Goal: Transaction & Acquisition: Purchase product/service

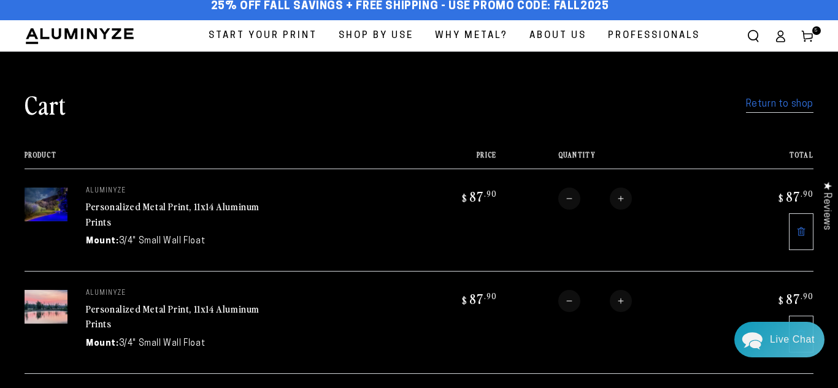
scroll to position [12, 0]
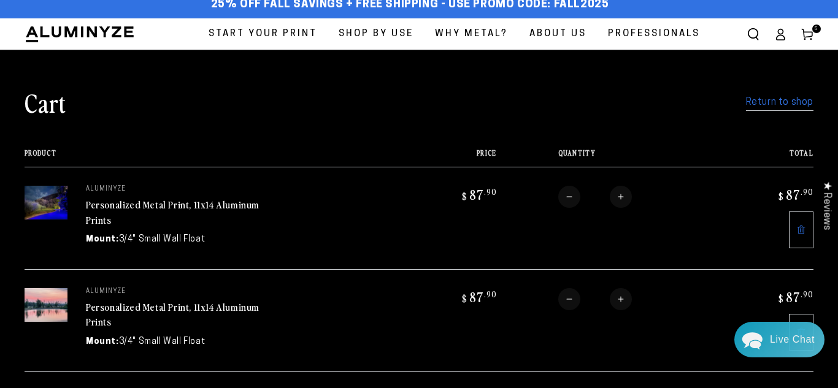
click at [48, 202] on img at bounding box center [46, 203] width 43 height 34
click at [151, 206] on link "Personalized Metal Print, 11x14 Aluminum Prints" at bounding box center [173, 211] width 174 height 29
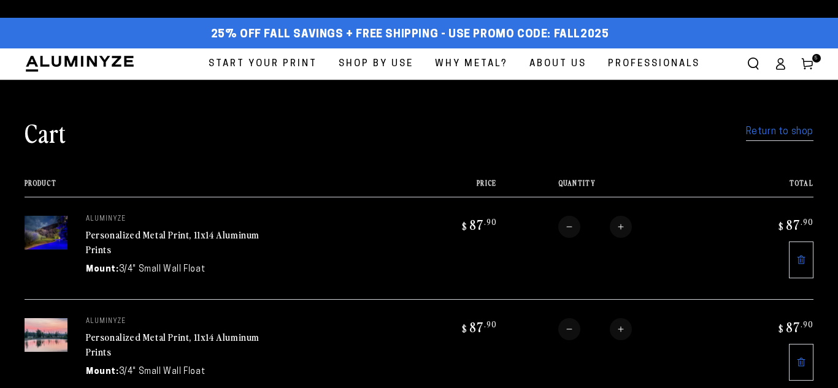
click at [121, 330] on link "Personalized Metal Print, 11x14 Aluminum Prints" at bounding box center [173, 344] width 174 height 29
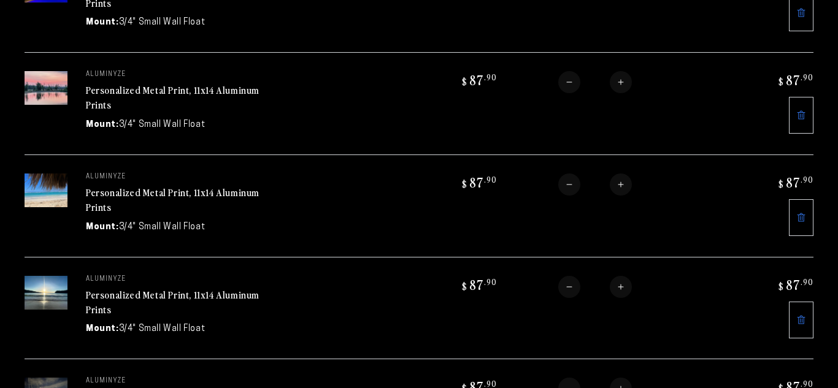
scroll to position [229, 0]
click at [172, 194] on link "Personalized Metal Print, 11x14 Aluminum Prints" at bounding box center [173, 199] width 174 height 29
click at [139, 296] on link "Personalized Metal Print, 11x14 Aluminum Prints" at bounding box center [173, 302] width 174 height 29
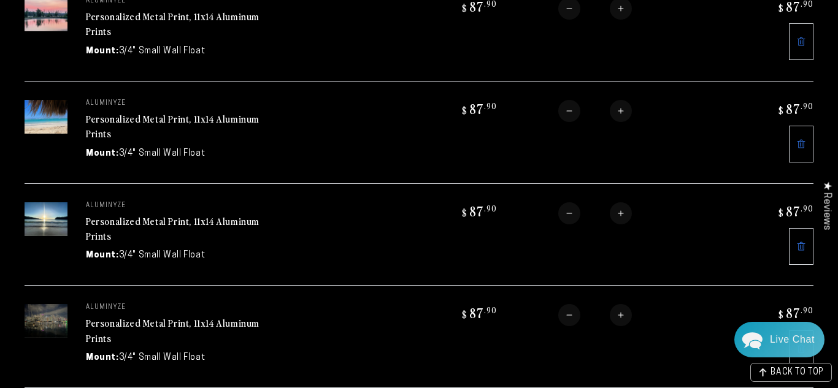
scroll to position [305, 0]
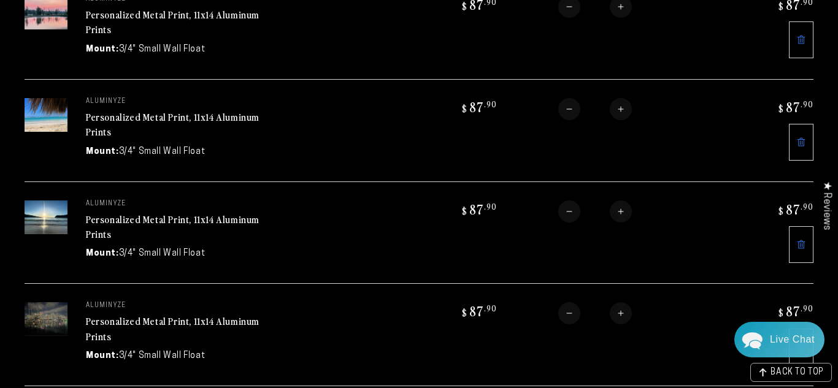
click at [802, 143] on icon at bounding box center [801, 142] width 10 height 10
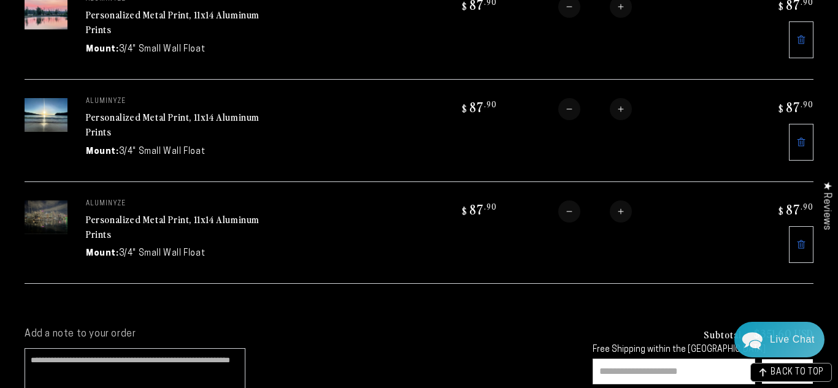
click at [804, 243] on icon at bounding box center [801, 245] width 10 height 10
click at [800, 146] on icon at bounding box center [801, 142] width 10 height 10
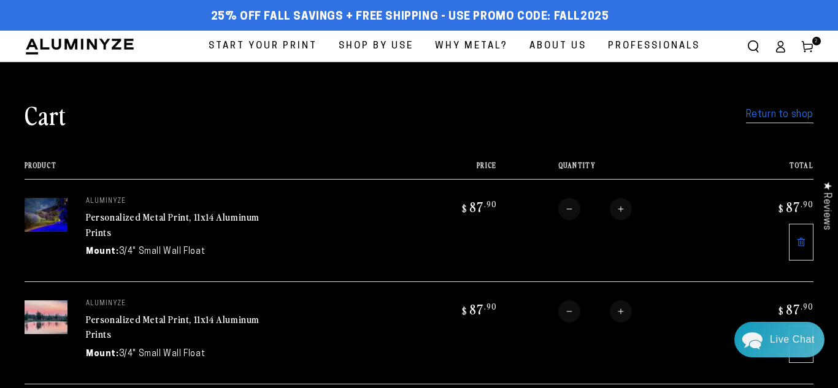
click at [756, 115] on link "Return to shop" at bounding box center [779, 115] width 67 height 18
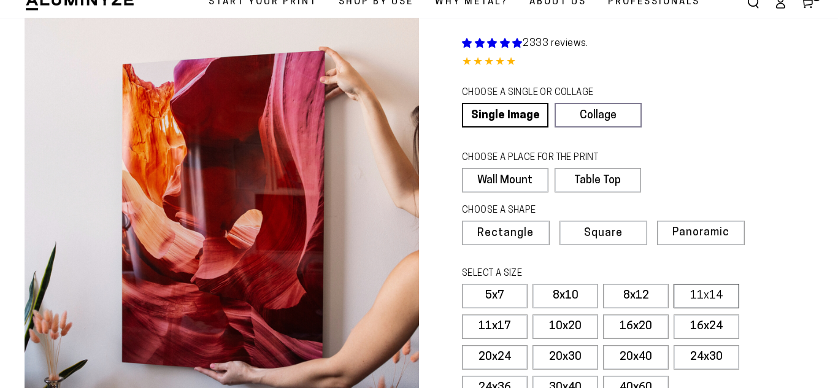
scroll to position [50, 0]
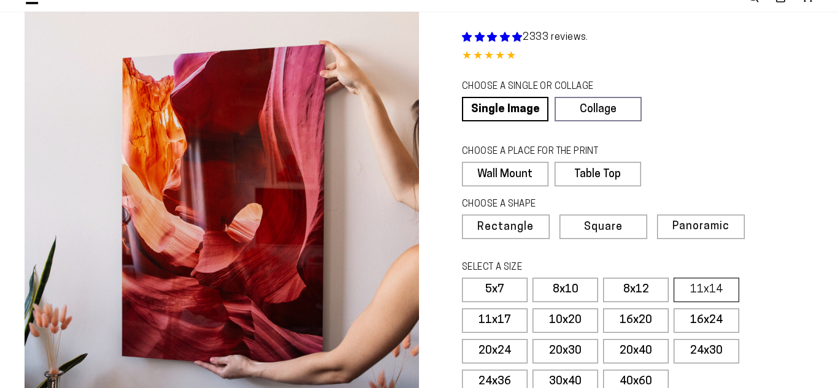
click at [707, 289] on label "11x14" at bounding box center [706, 290] width 66 height 25
select select "**********"
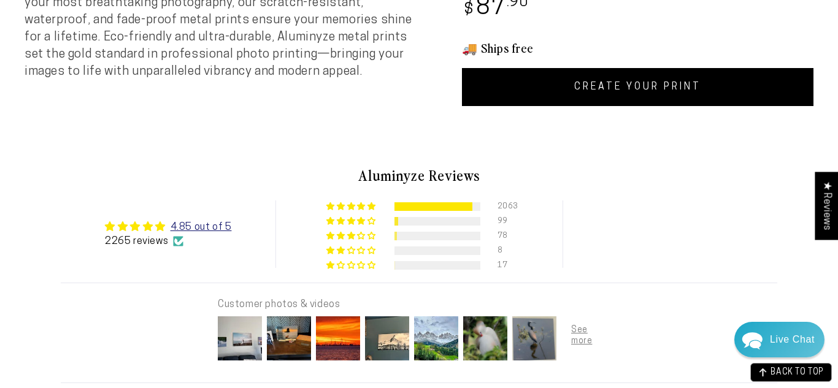
scroll to position [575, 0]
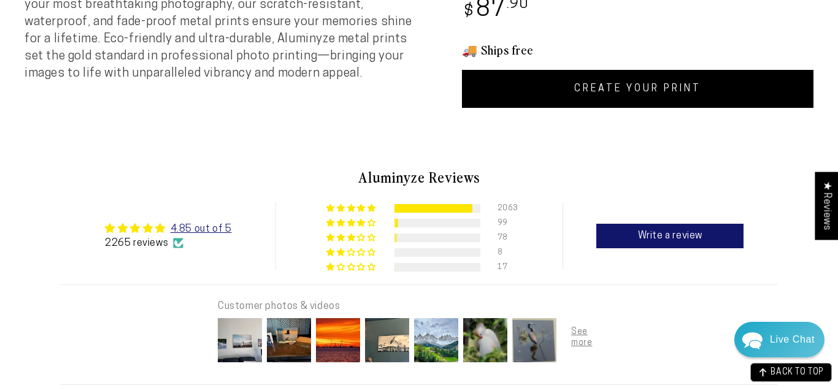
click at [634, 98] on link "CREATE YOUR PRINT" at bounding box center [637, 89] width 351 height 38
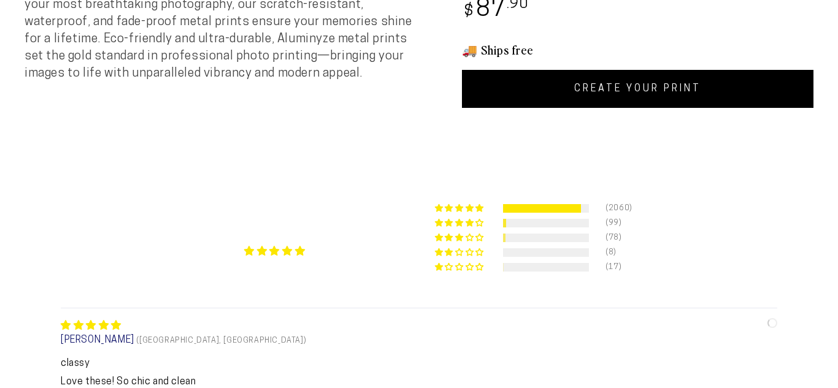
scroll to position [575, 0]
click at [606, 102] on link "CREATE YOUR PRINT" at bounding box center [637, 89] width 351 height 38
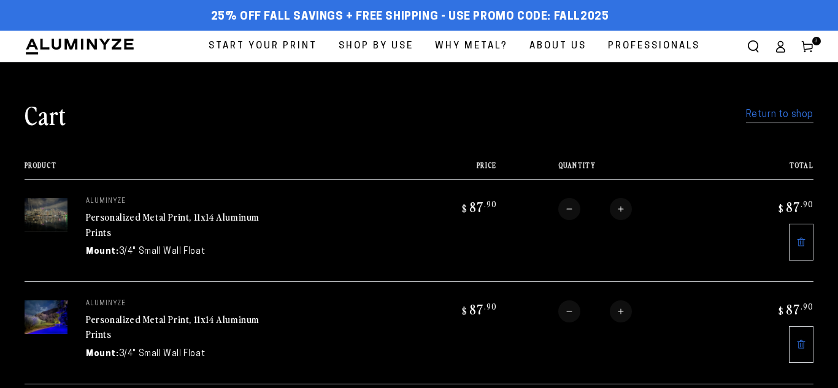
click at [783, 118] on link "Return to shop" at bounding box center [779, 115] width 67 height 18
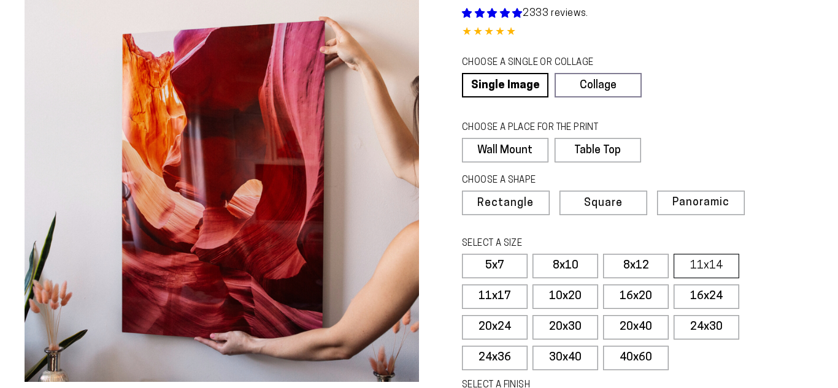
scroll to position [113, 0]
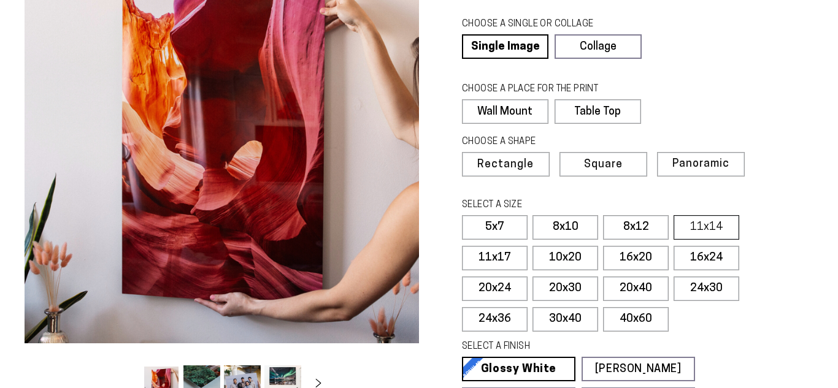
click at [703, 228] on label "11x14" at bounding box center [706, 227] width 66 height 25
select select "**********"
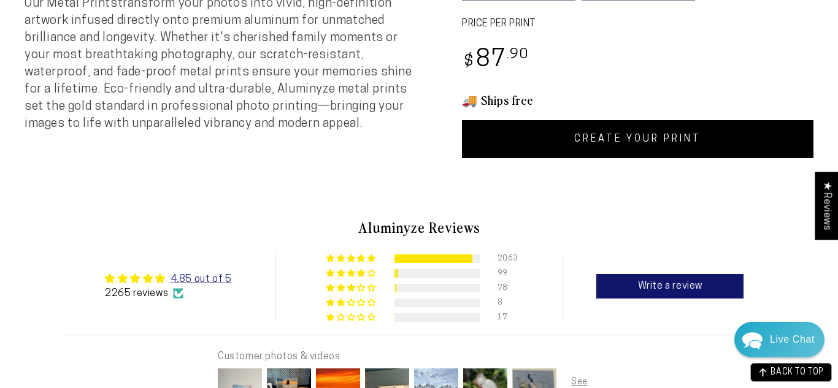
scroll to position [513, 0]
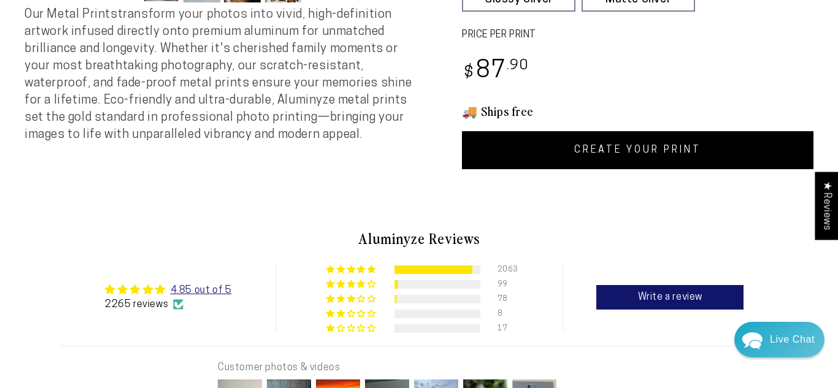
click at [619, 152] on link "CREATE YOUR PRINT" at bounding box center [637, 150] width 351 height 38
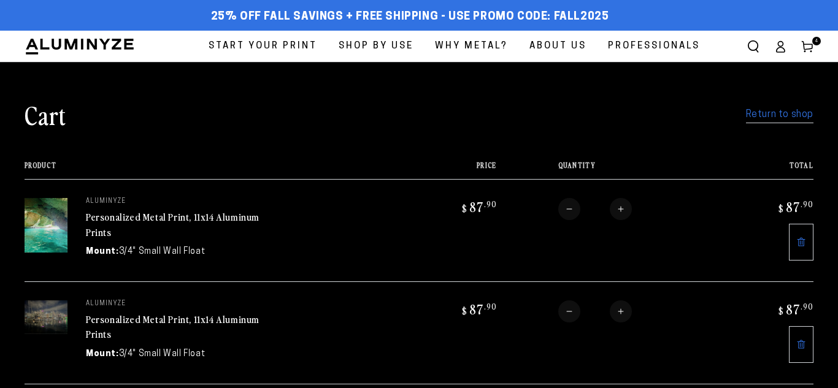
click at [759, 118] on link "Return to shop" at bounding box center [779, 115] width 67 height 18
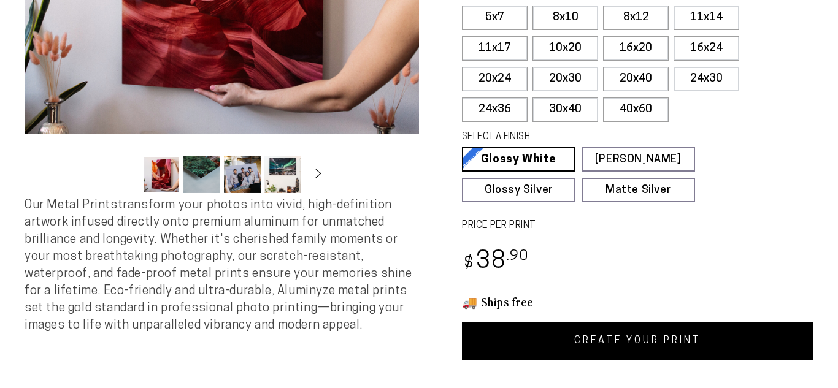
scroll to position [342, 0]
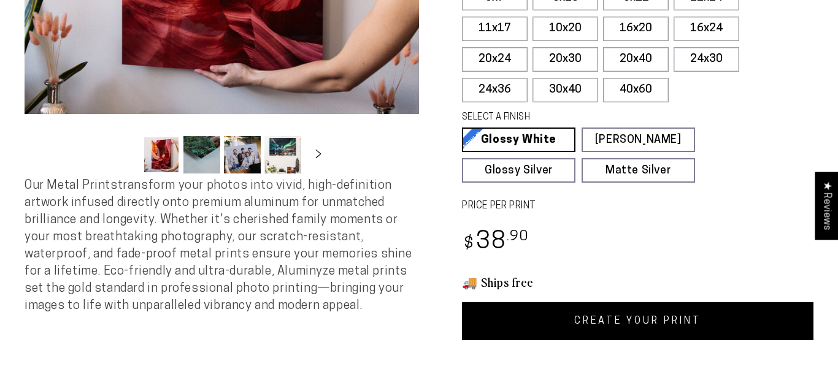
click at [627, 307] on link "CREATE YOUR PRINT" at bounding box center [637, 321] width 351 height 38
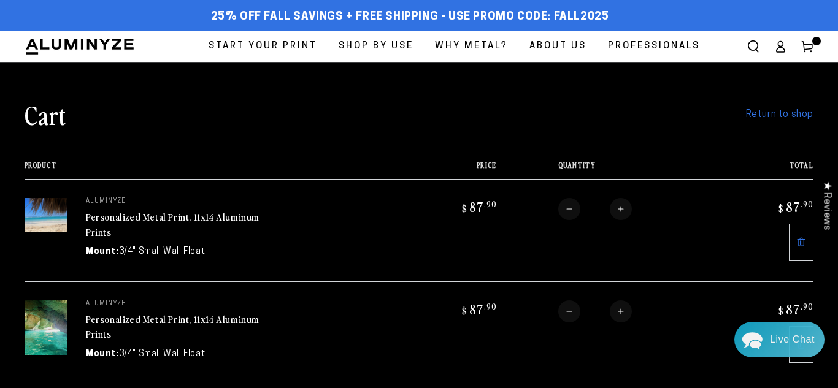
click at [809, 47] on icon at bounding box center [807, 46] width 12 height 12
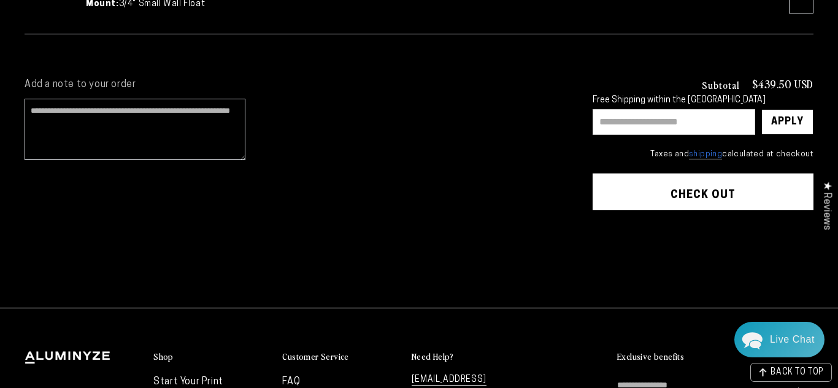
scroll to position [658, 0]
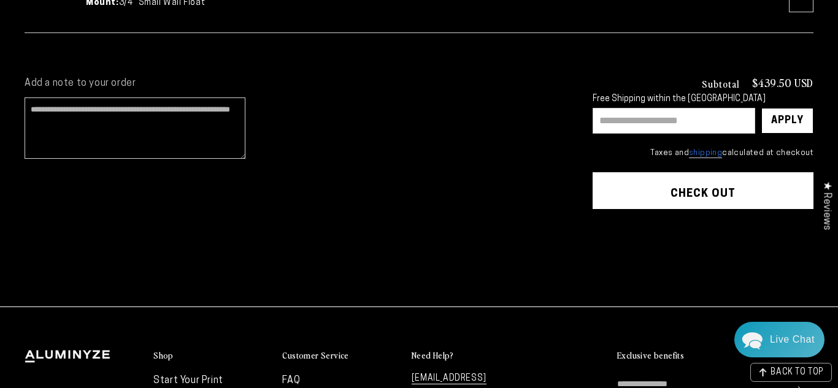
click at [640, 123] on input "text" at bounding box center [673, 121] width 163 height 26
type input "**********"
click at [776, 123] on div "Apply" at bounding box center [787, 121] width 33 height 25
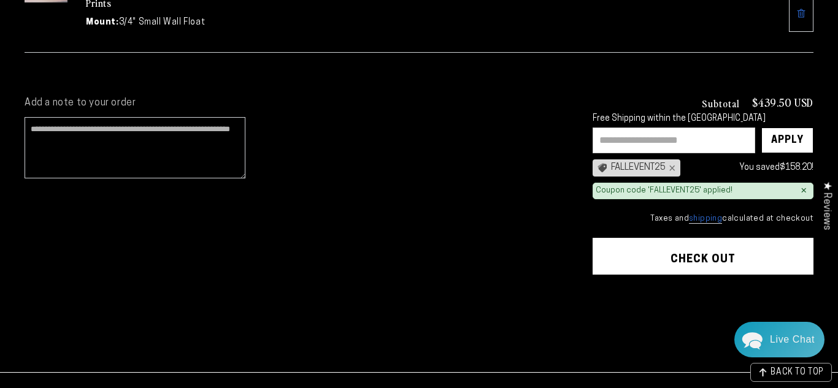
scroll to position [637, 0]
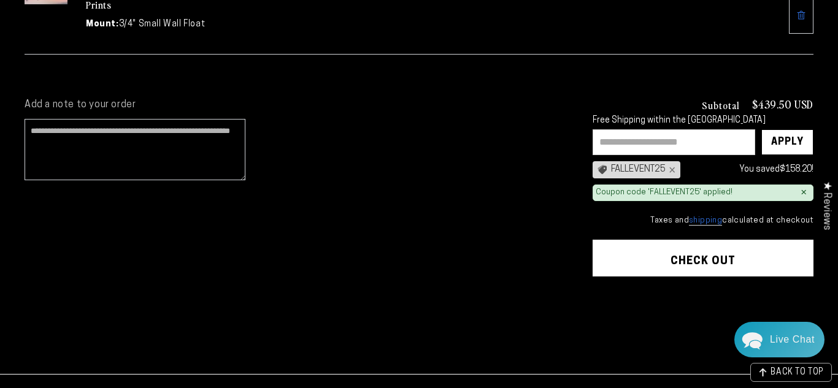
click at [625, 147] on input "text" at bounding box center [673, 142] width 163 height 26
click at [675, 169] on div "×" at bounding box center [670, 170] width 10 height 10
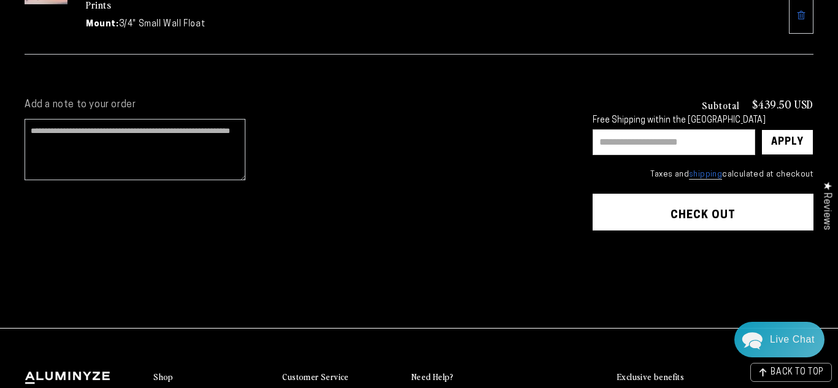
click at [651, 145] on input "text" at bounding box center [673, 142] width 163 height 26
type input "*******"
click at [786, 142] on div "Apply" at bounding box center [787, 142] width 33 height 25
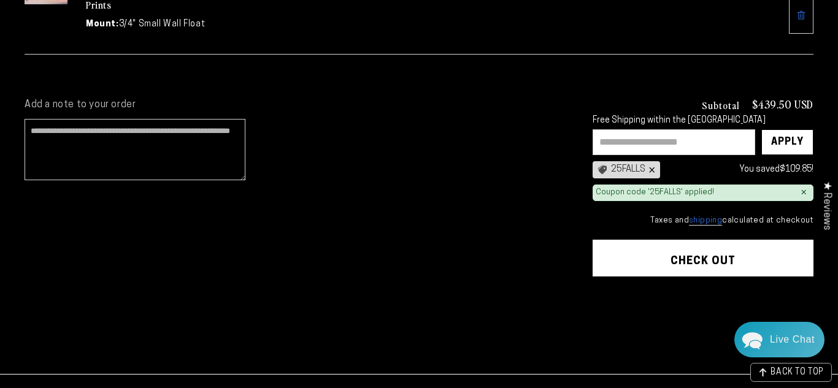
click at [652, 171] on div "×" at bounding box center [650, 170] width 10 height 10
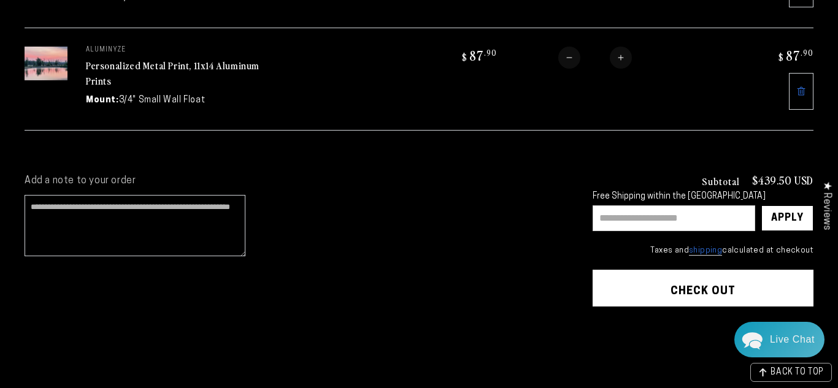
scroll to position [563, 0]
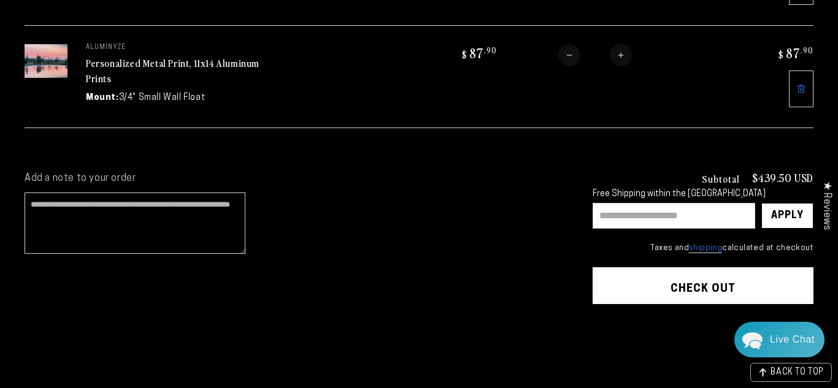
click at [635, 215] on input "text" at bounding box center [673, 216] width 163 height 26
type input "********"
click at [776, 217] on div "Apply" at bounding box center [787, 216] width 33 height 25
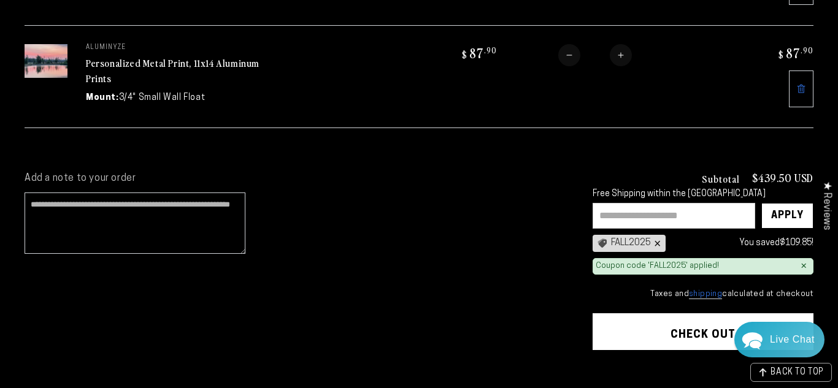
click at [659, 242] on div "×" at bounding box center [656, 244] width 10 height 10
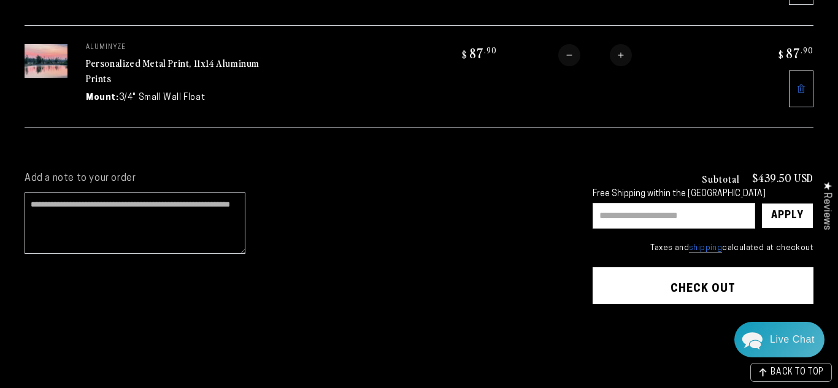
click at [657, 221] on input "text" at bounding box center [673, 216] width 163 height 26
type input "**********"
click at [780, 222] on div "Apply" at bounding box center [787, 216] width 33 height 25
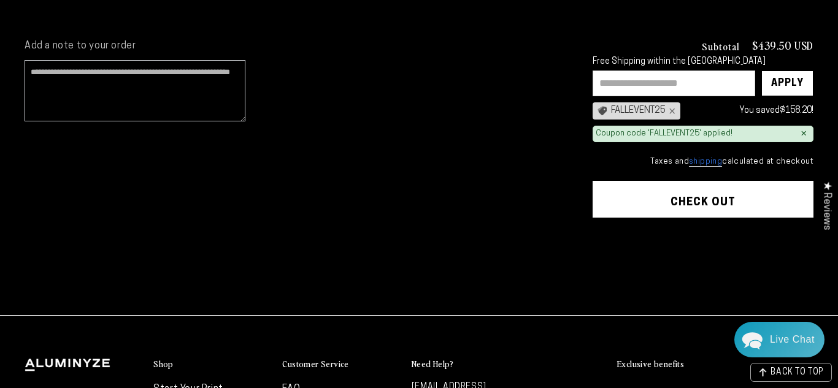
scroll to position [689, 0]
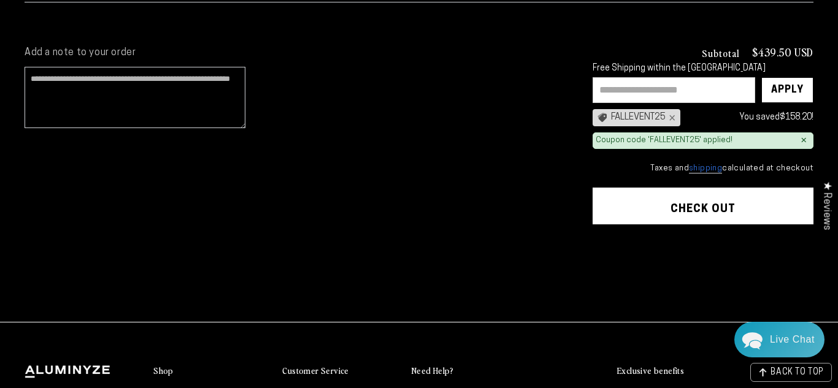
click at [692, 209] on button "Check out" at bounding box center [702, 206] width 221 height 37
